Goal: Information Seeking & Learning: Learn about a topic

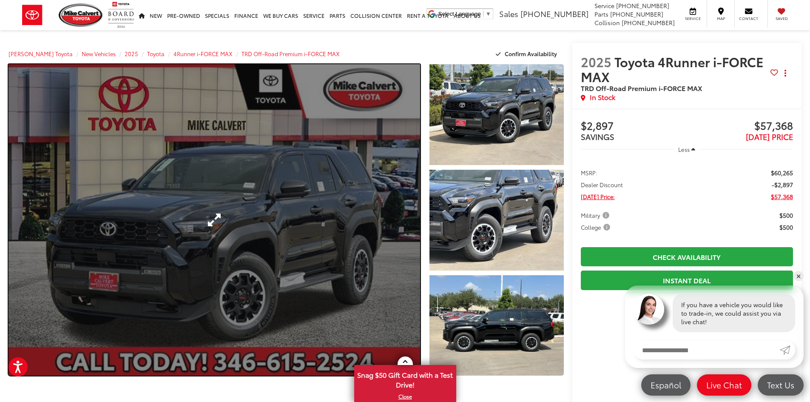
click at [253, 208] on link "Expand Photo 0" at bounding box center [215, 219] width 412 height 311
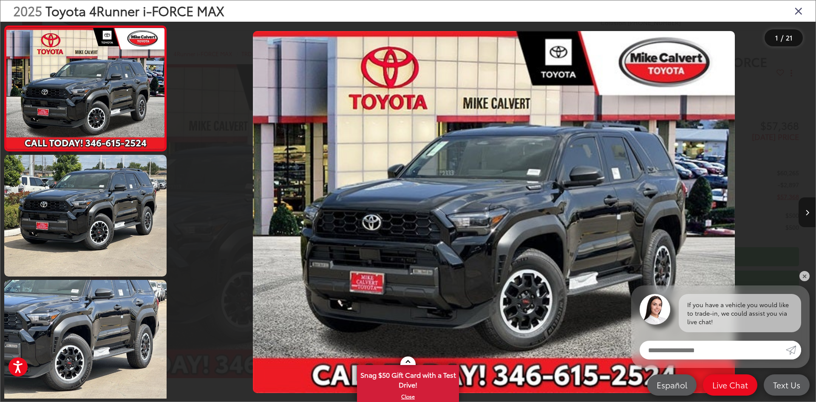
click at [806, 210] on icon "Next image" at bounding box center [808, 213] width 4 height 6
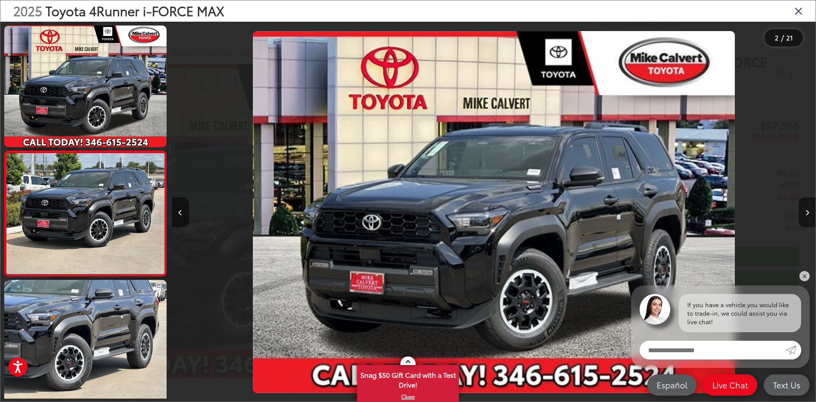
scroll to position [26, 0]
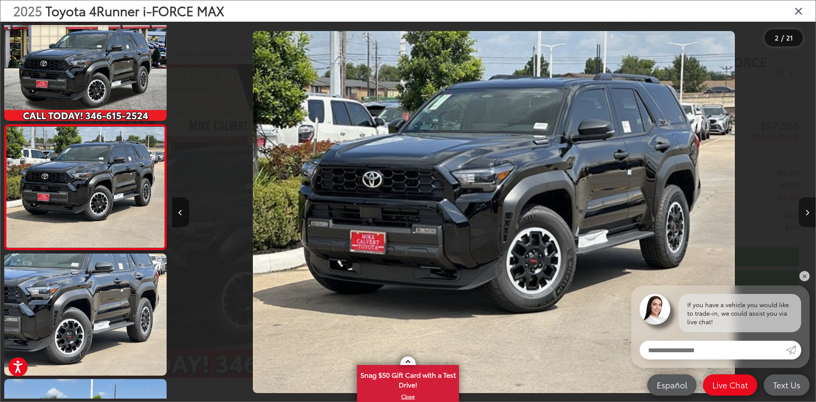
click at [806, 210] on icon "Next image" at bounding box center [808, 213] width 4 height 6
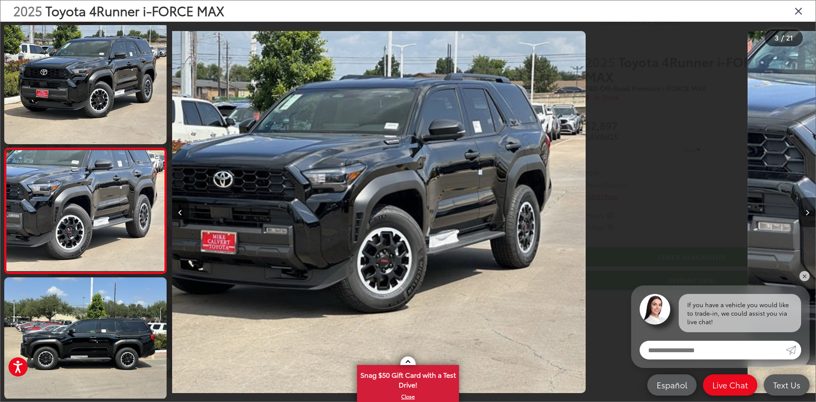
scroll to position [151, 0]
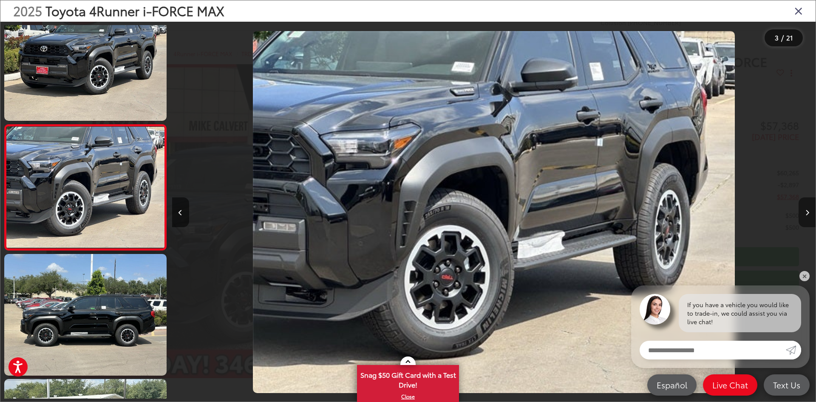
click at [806, 210] on icon "Next image" at bounding box center [808, 213] width 4 height 6
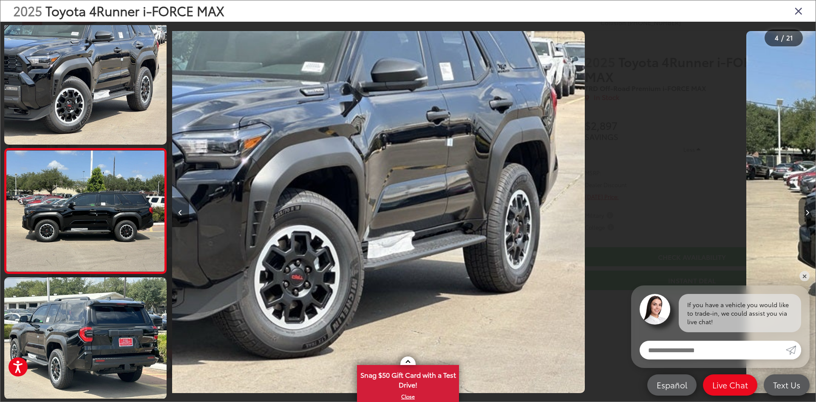
scroll to position [277, 0]
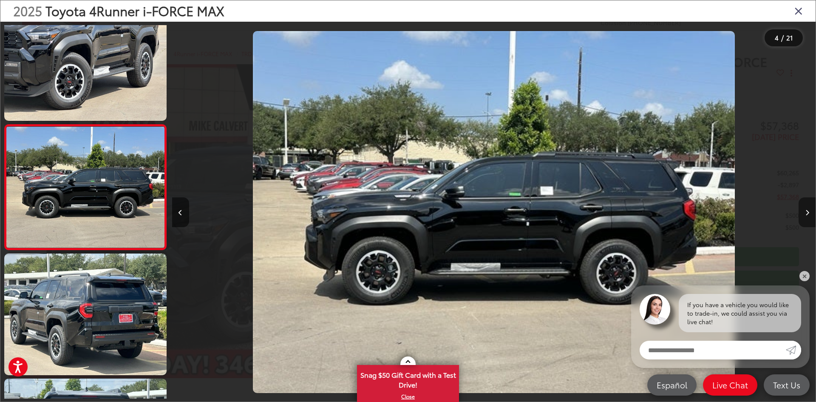
click at [806, 210] on icon "Next image" at bounding box center [808, 213] width 4 height 6
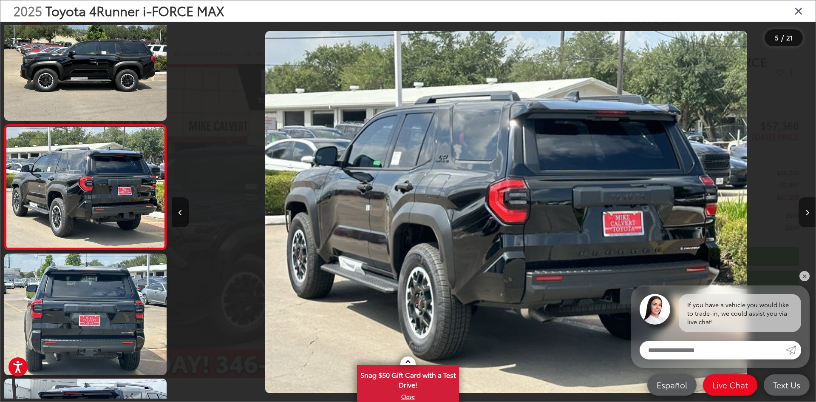
scroll to position [0, 2576]
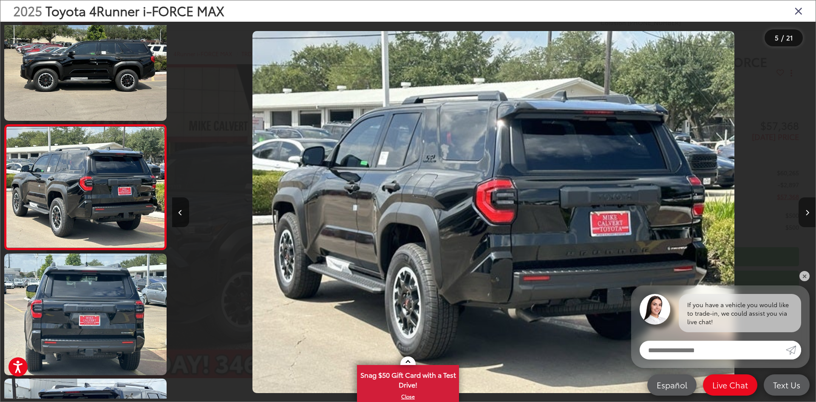
click at [806, 210] on icon "Next image" at bounding box center [808, 213] width 4 height 6
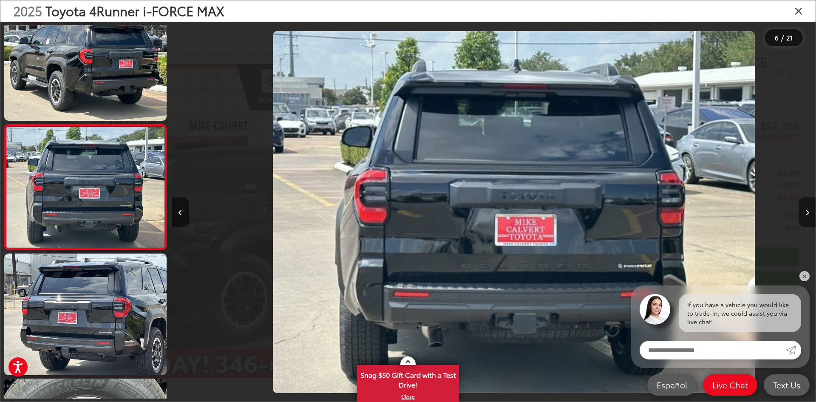
scroll to position [0, 3219]
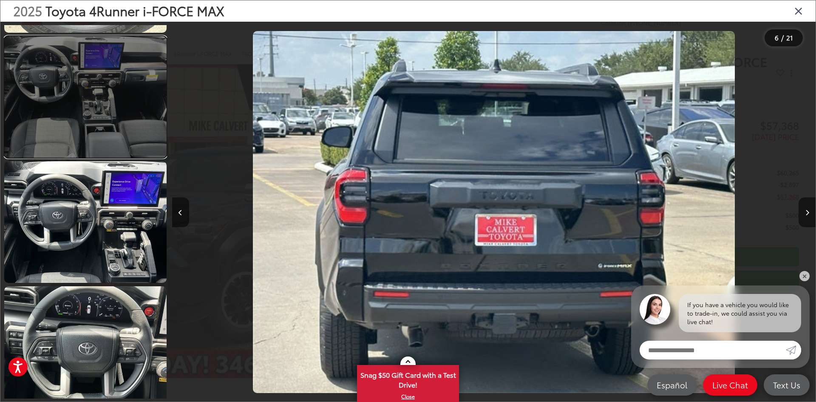
click at [63, 119] on link at bounding box center [85, 97] width 162 height 122
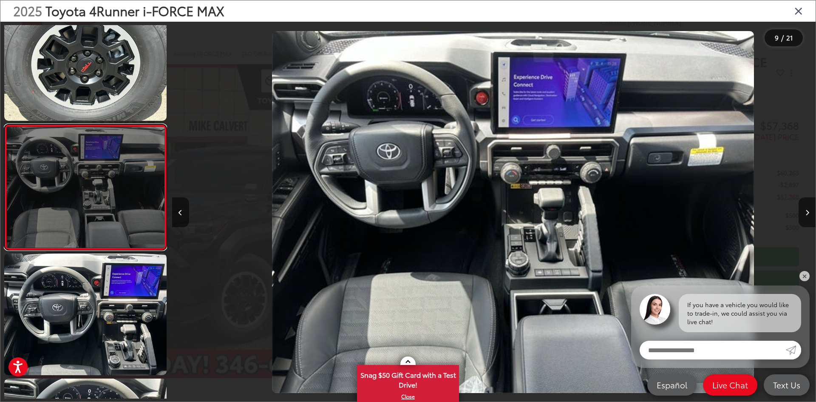
scroll to position [0, 5151]
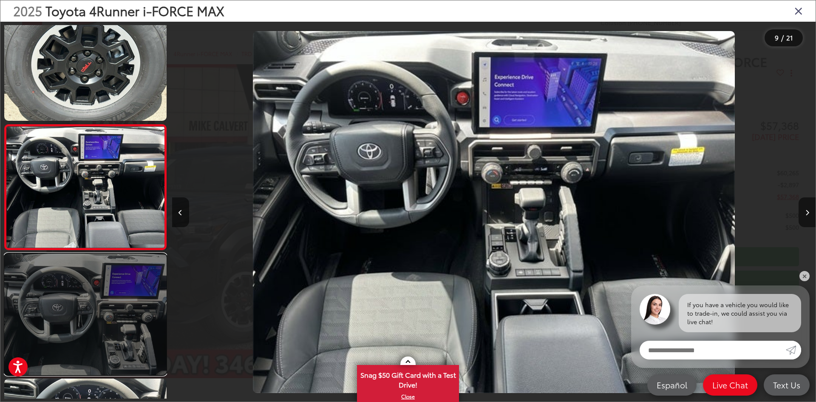
click at [109, 320] on link at bounding box center [85, 314] width 162 height 122
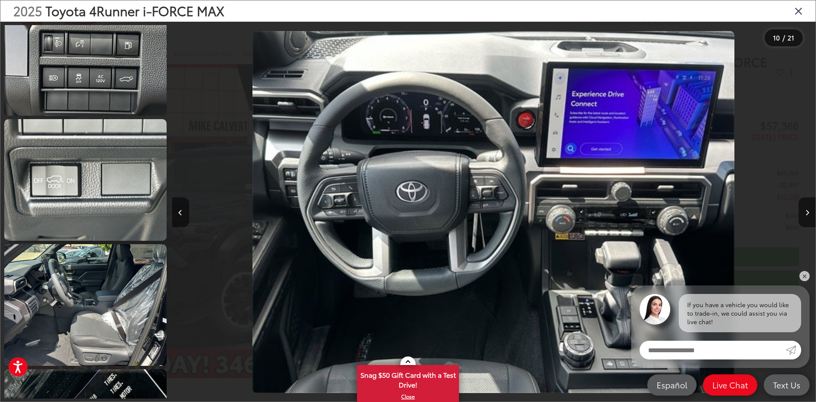
scroll to position [0, 0]
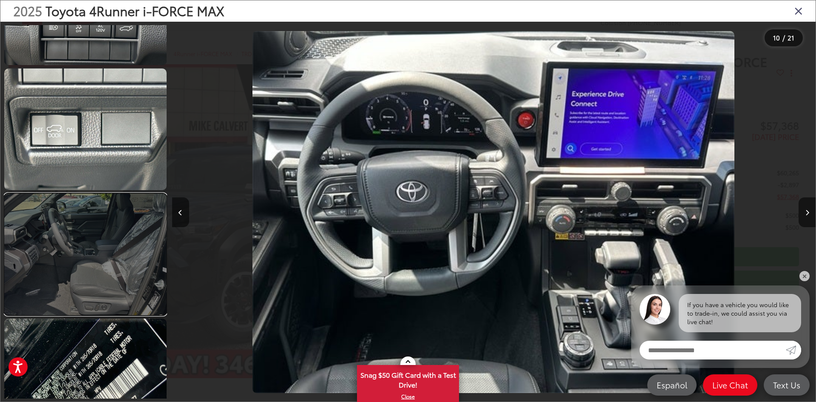
click at [111, 287] on link at bounding box center [85, 254] width 162 height 122
